Goal: Entertainment & Leisure: Consume media (video, audio)

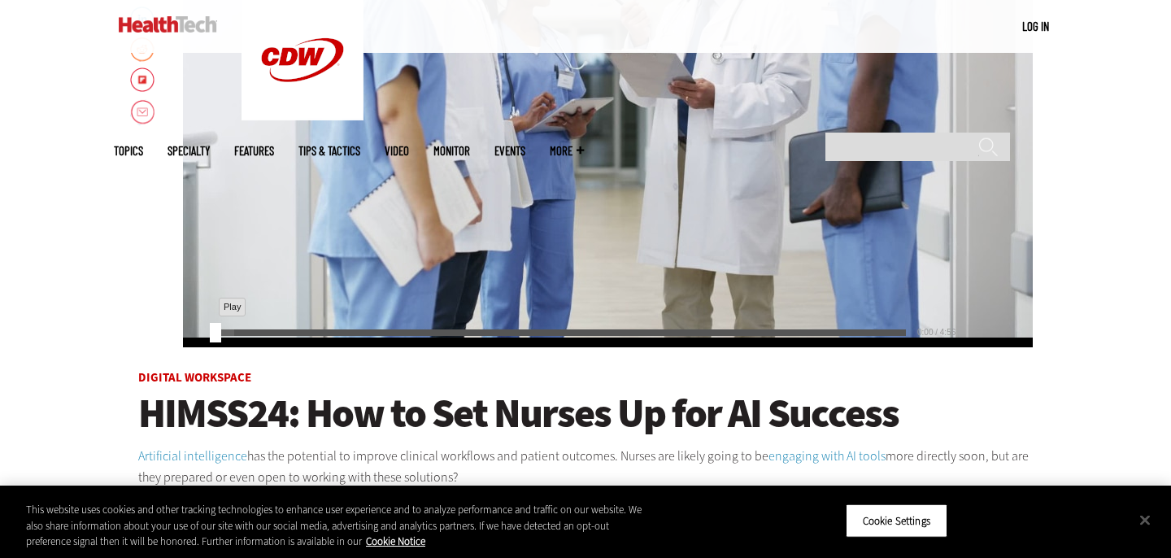
click at [202, 331] on div "Play" at bounding box center [197, 332] width 23 height 23
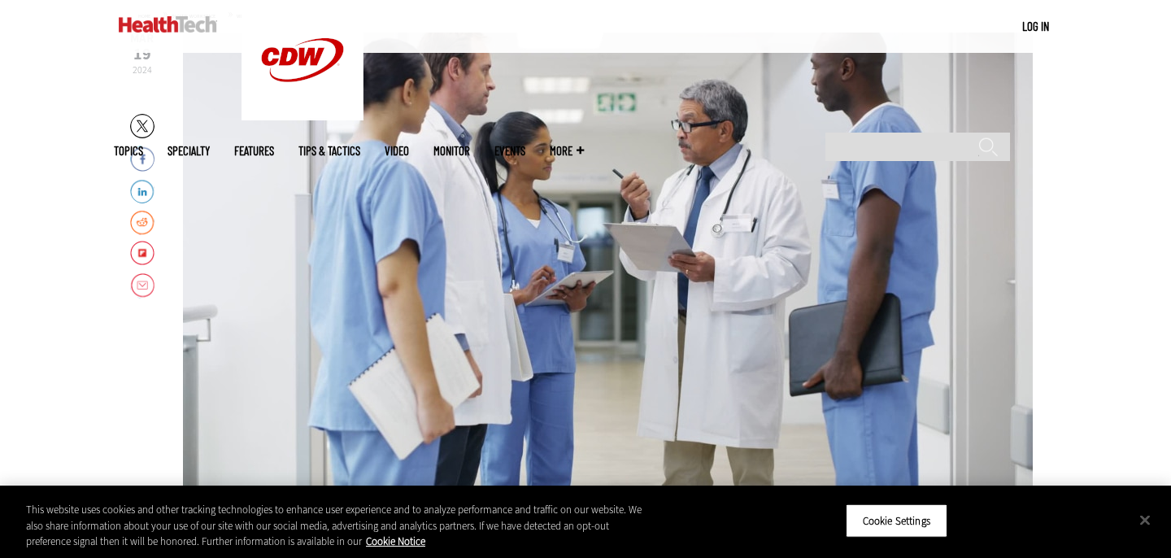
scroll to position [241, 0]
click at [1145, 519] on button "Close" at bounding box center [1145, 520] width 36 height 36
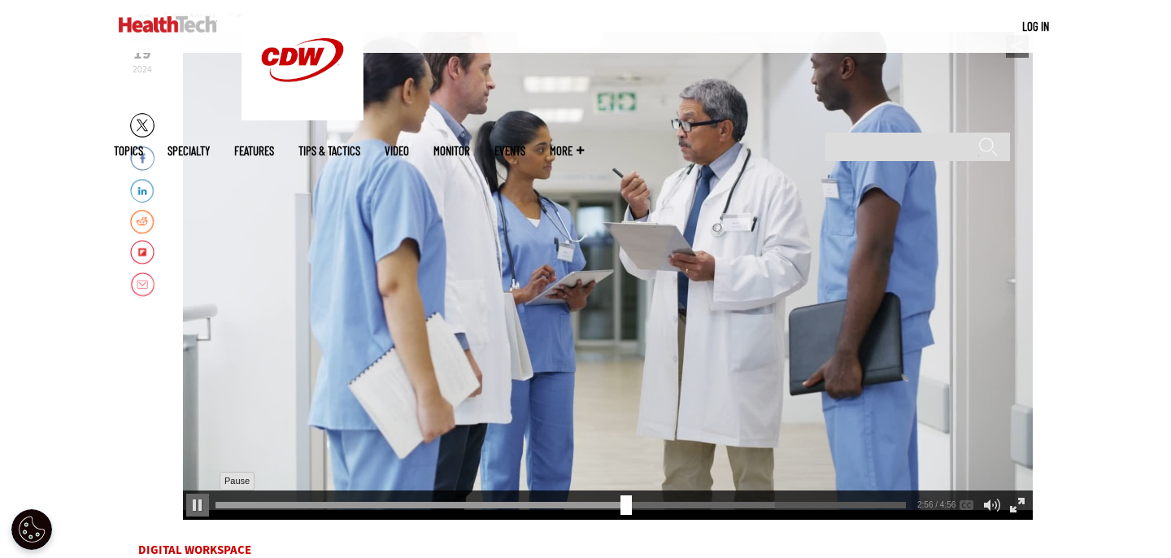
click at [198, 506] on div "Pause" at bounding box center [197, 504] width 23 height 23
click at [609, 264] on div "Play or Pause Video" at bounding box center [608, 275] width 65 height 65
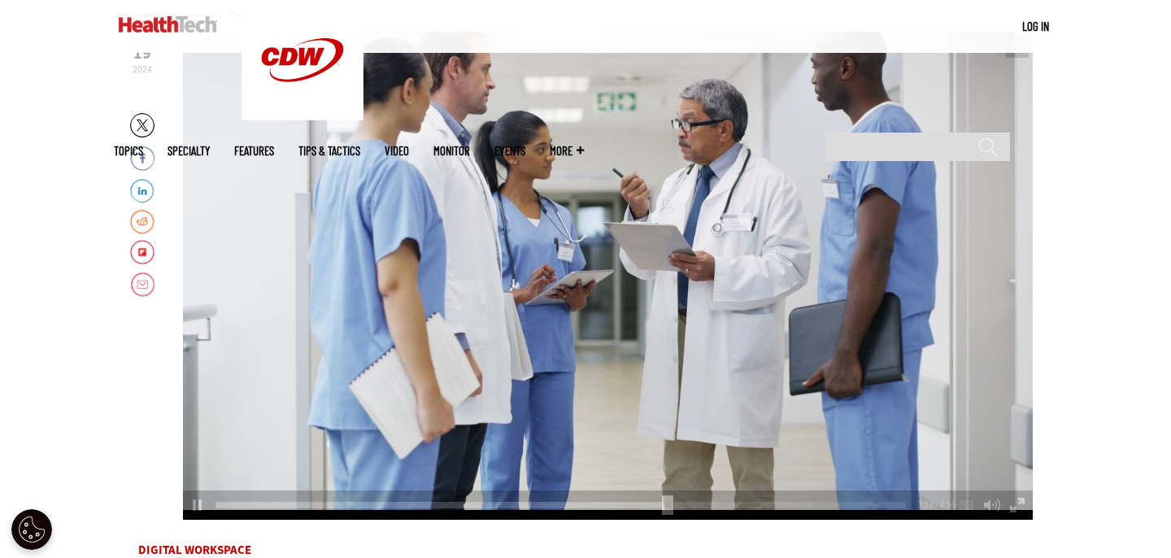
click at [618, 298] on div "Play or Pause Video" at bounding box center [608, 275] width 65 height 65
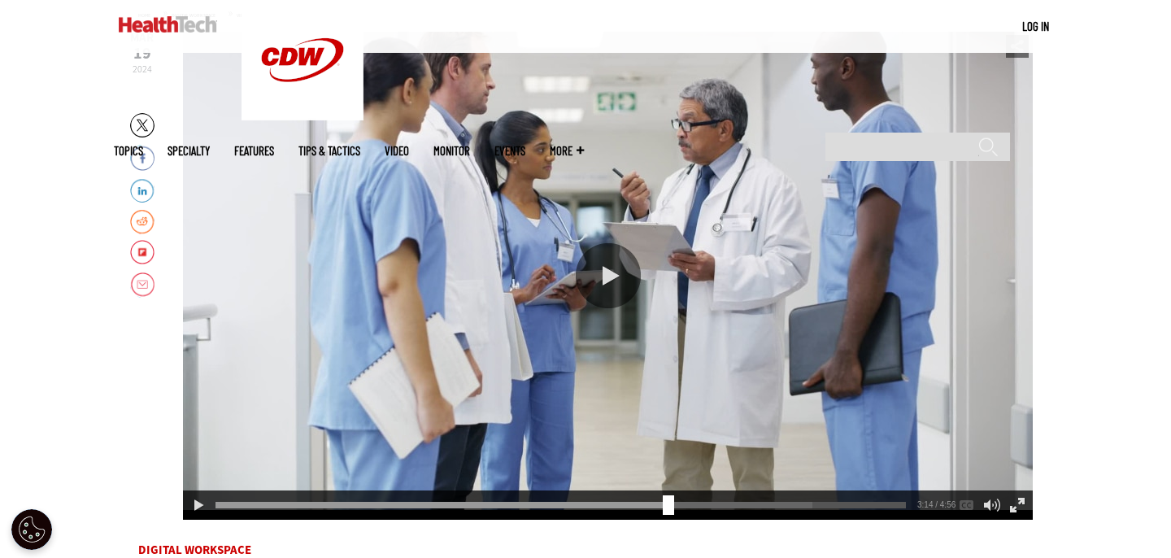
click at [610, 285] on div "Play or Pause Video" at bounding box center [608, 275] width 65 height 65
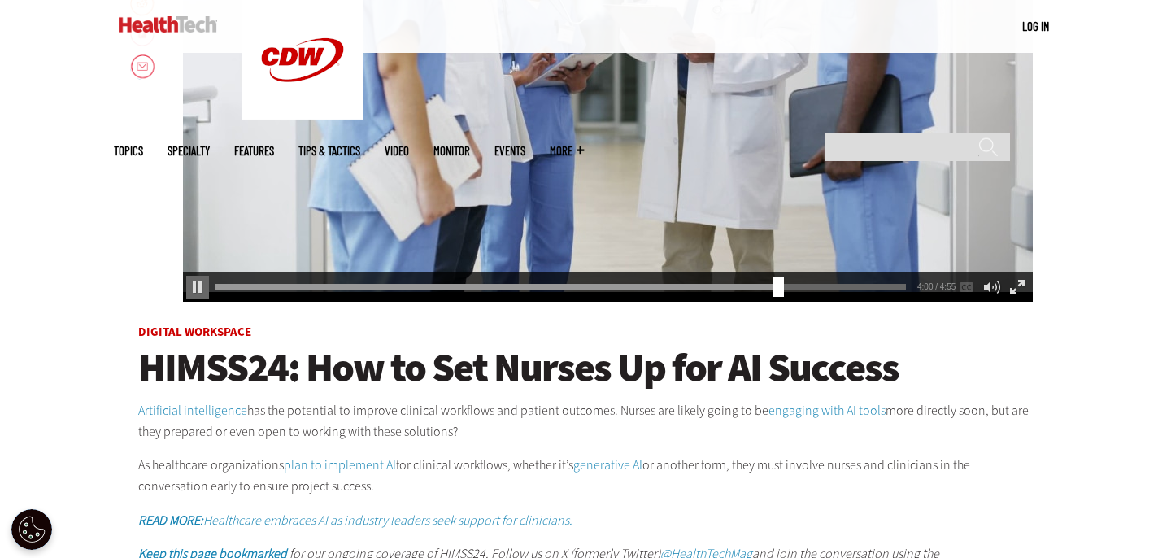
scroll to position [280, 0]
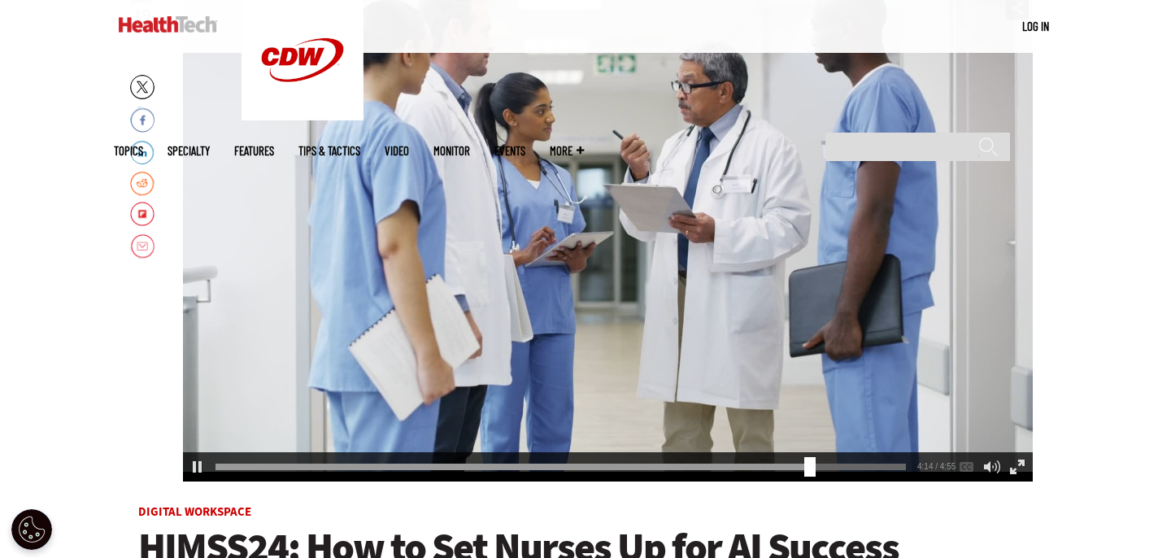
drag, startPoint x: 802, startPoint y: 468, endPoint x: 206, endPoint y: 463, distance: 596.7
click at [206, 463] on div "4:14 4:14 / 4:55 AUDIO default" at bounding box center [608, 466] width 850 height 29
click at [232, 462] on div "4:15 4:15 / 4:55 AUDIO default" at bounding box center [608, 466] width 850 height 29
click at [225, 465] on div "Video viewer" at bounding box center [513, 466] width 597 height 7
drag, startPoint x: 817, startPoint y: 467, endPoint x: 183, endPoint y: 441, distance: 634.6
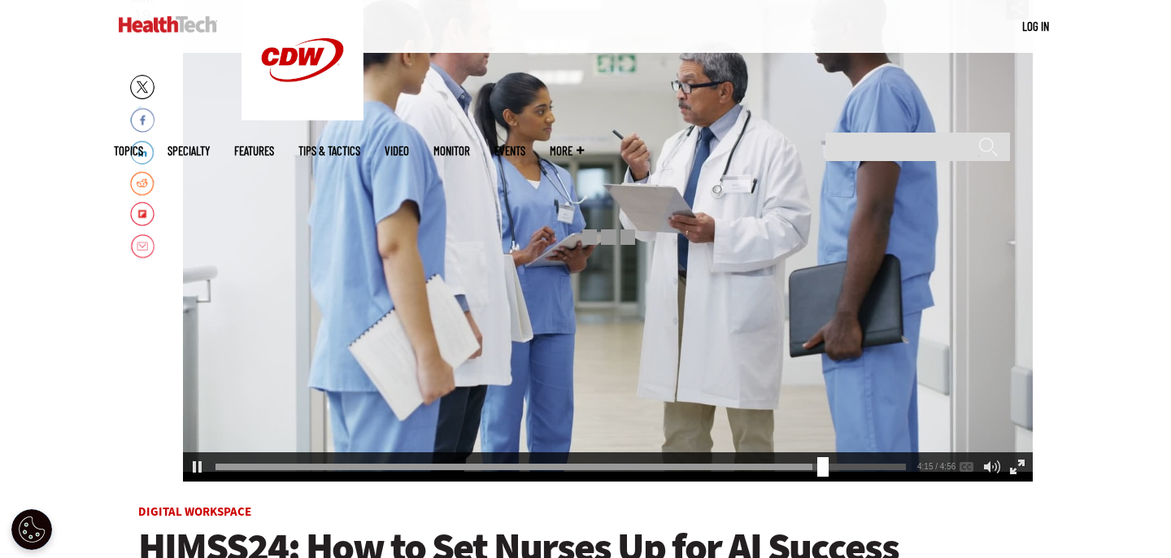
click at [183, 441] on div "4:15 4:15 / 4:56 AUDIO default" at bounding box center [608, 237] width 850 height 488
click at [224, 464] on div "4:22" at bounding box center [563, 463] width 697 height 1
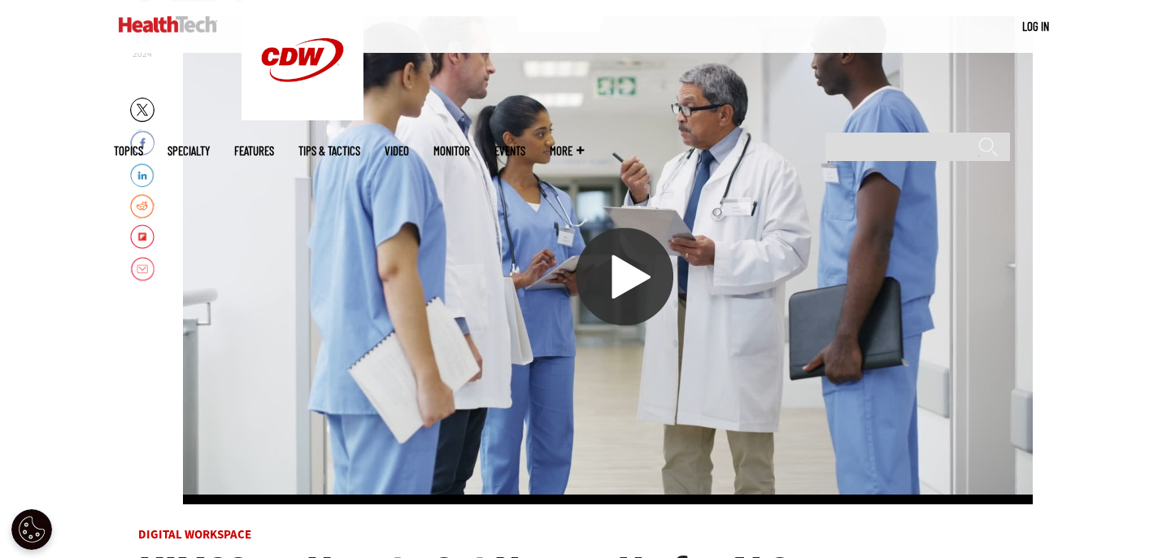
scroll to position [256, 0]
